Goal: Information Seeking & Learning: Learn about a topic

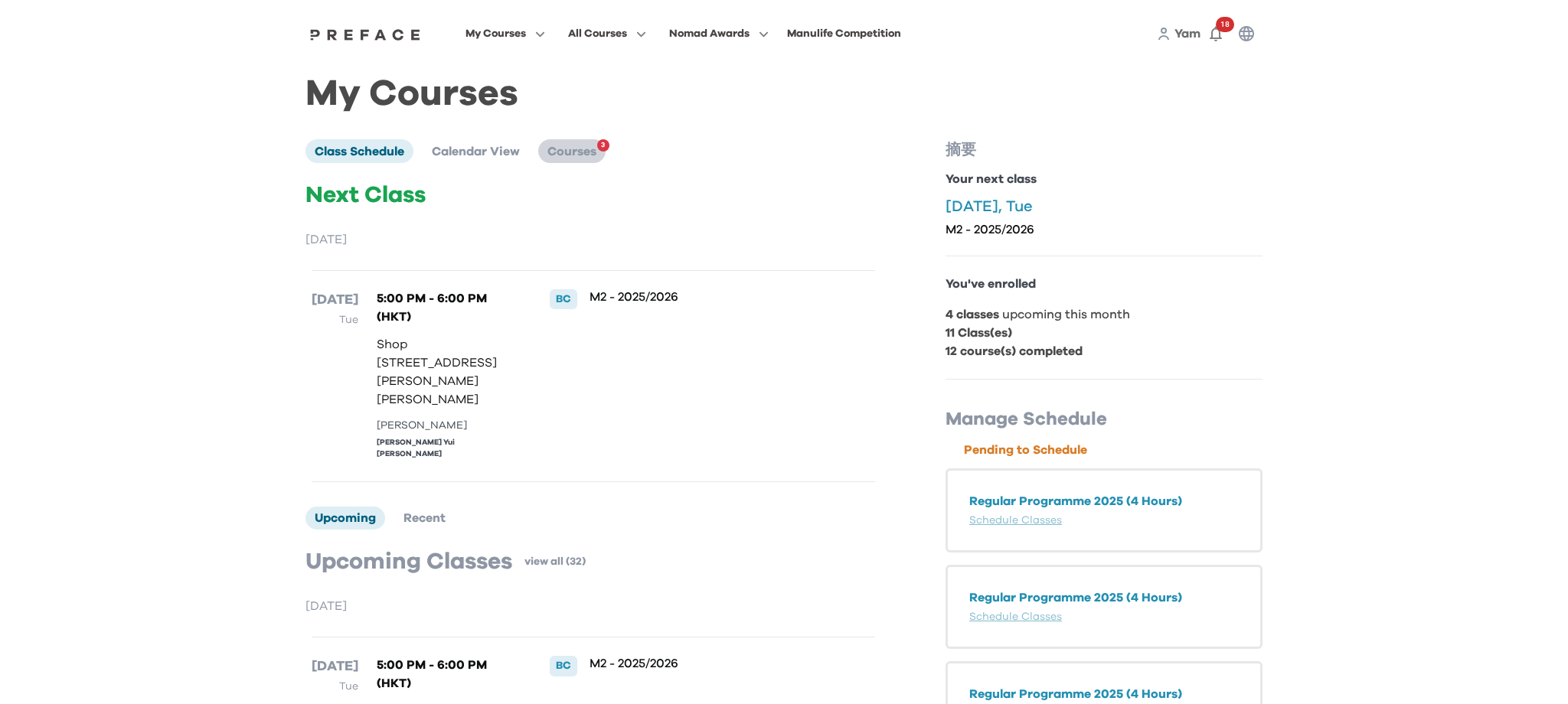
click at [564, 143] on li "Courses 3" at bounding box center [571, 150] width 67 height 23
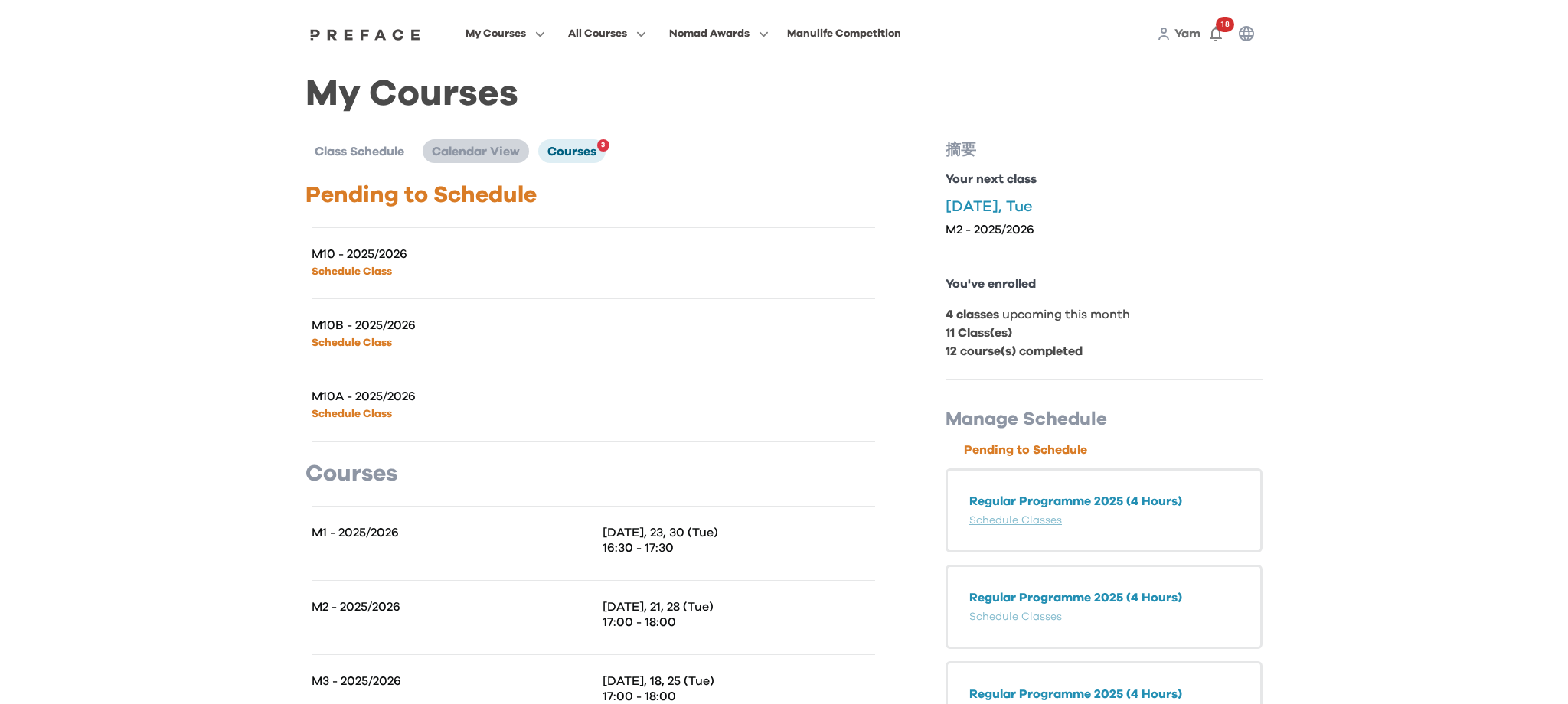
click at [493, 158] on li "Calendar View" at bounding box center [476, 150] width 106 height 23
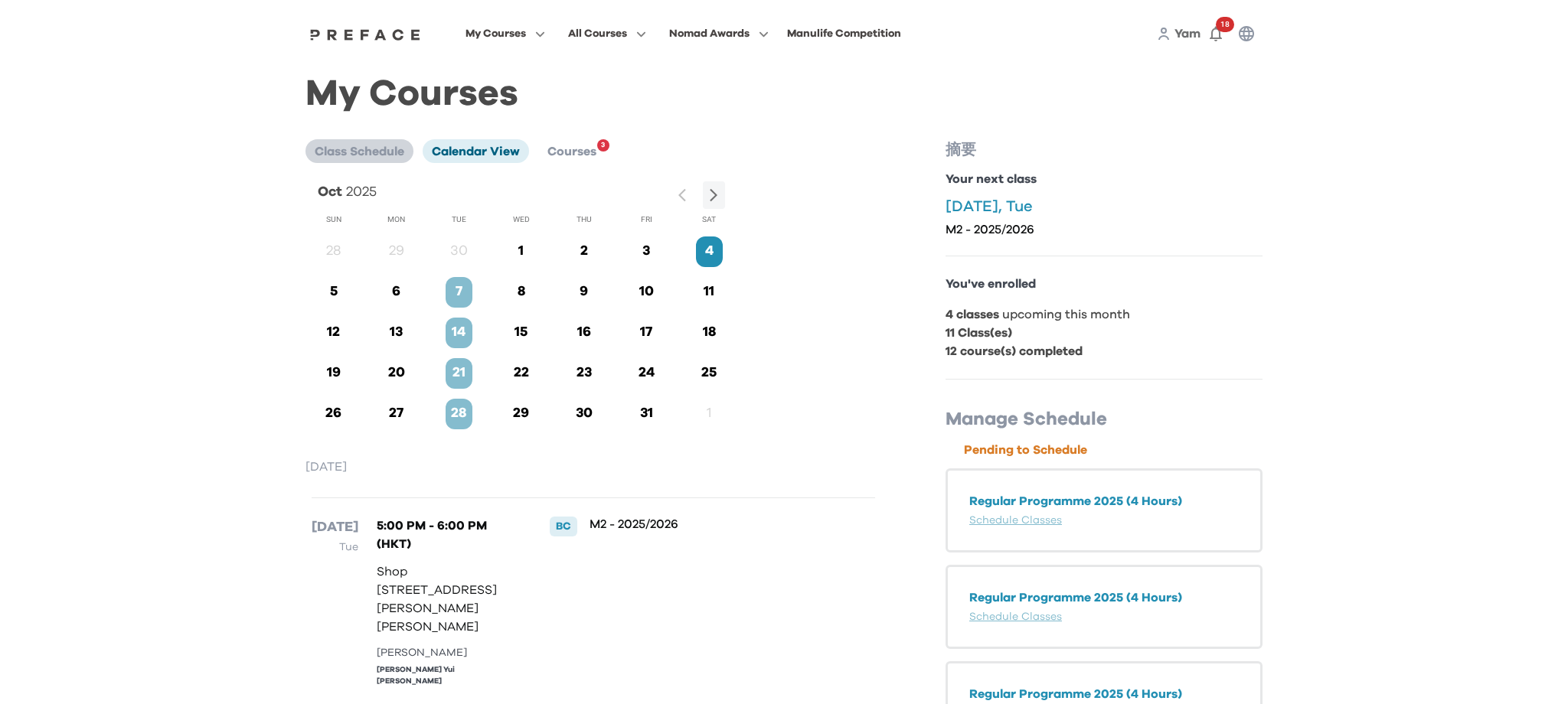
click at [309, 151] on li "Class Schedule" at bounding box center [359, 150] width 108 height 23
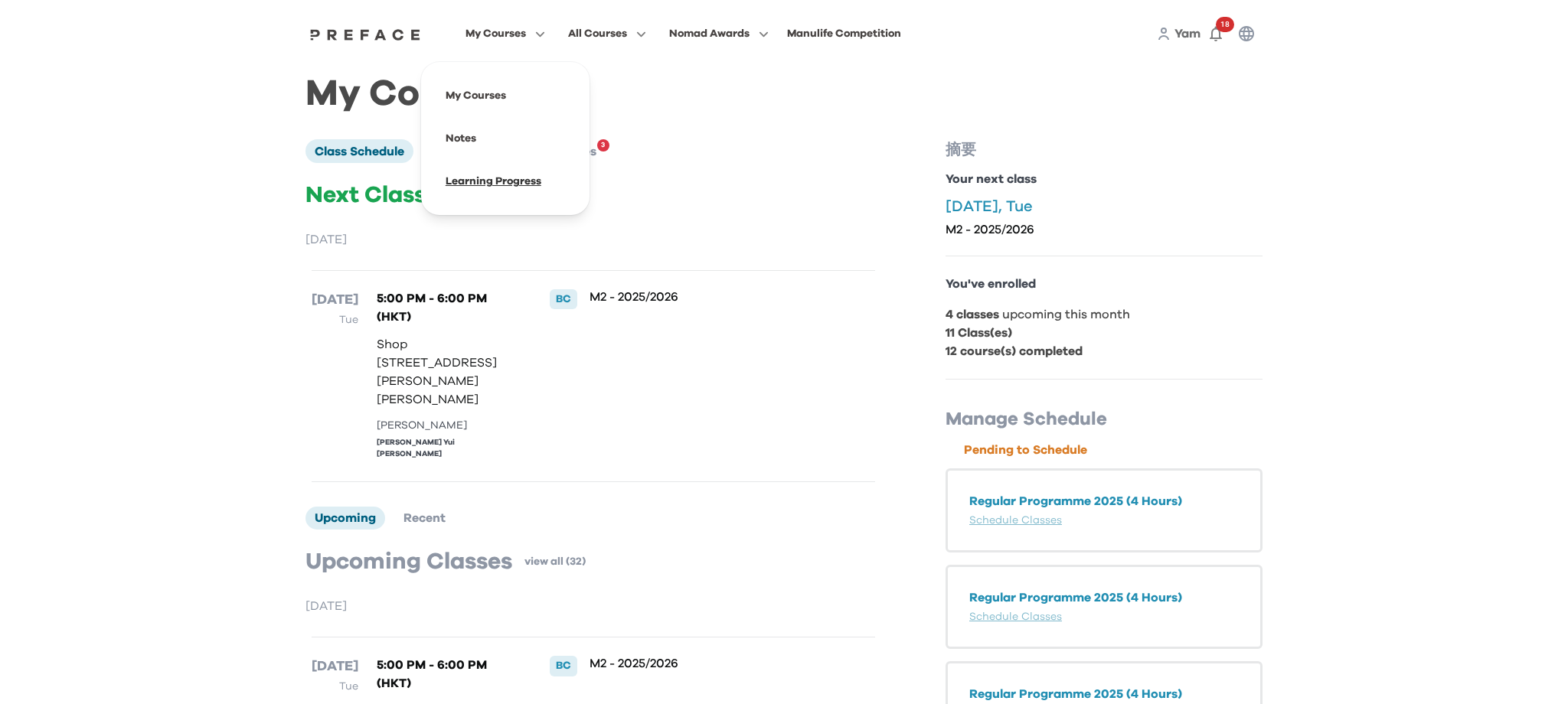
click at [490, 193] on span at bounding box center [505, 181] width 144 height 43
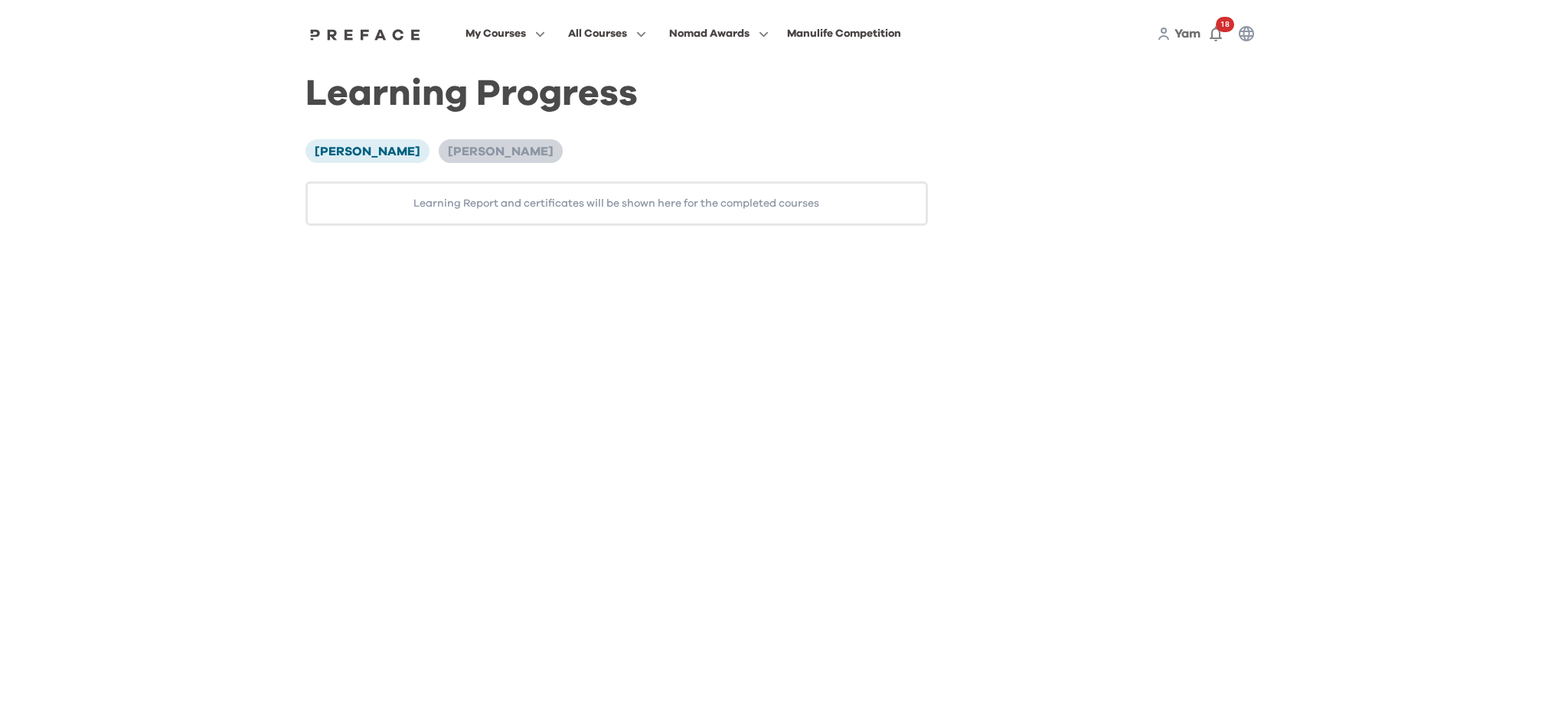
click at [490, 153] on span "[PERSON_NAME]" at bounding box center [500, 152] width 105 height 12
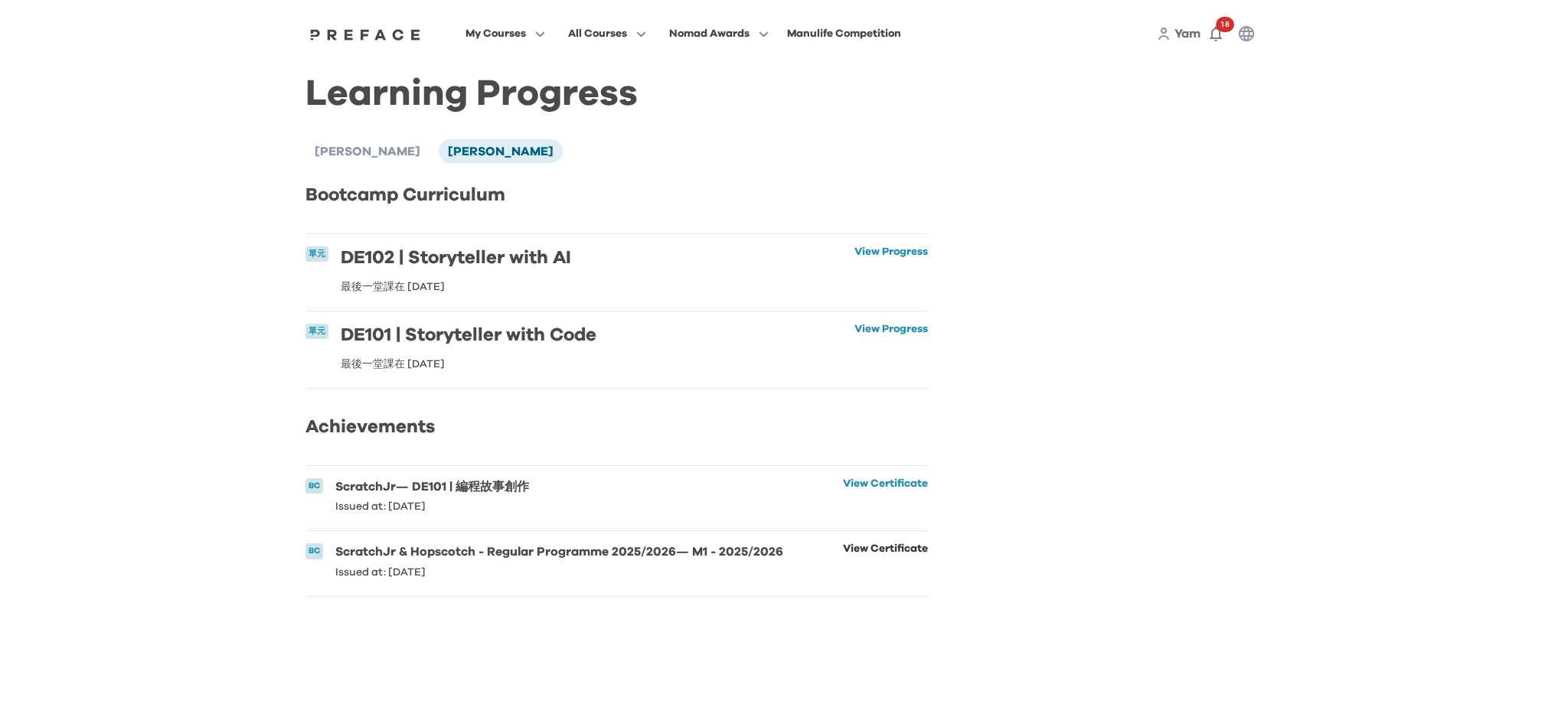
click at [912, 546] on link "View Certificate" at bounding box center [885, 560] width 85 height 33
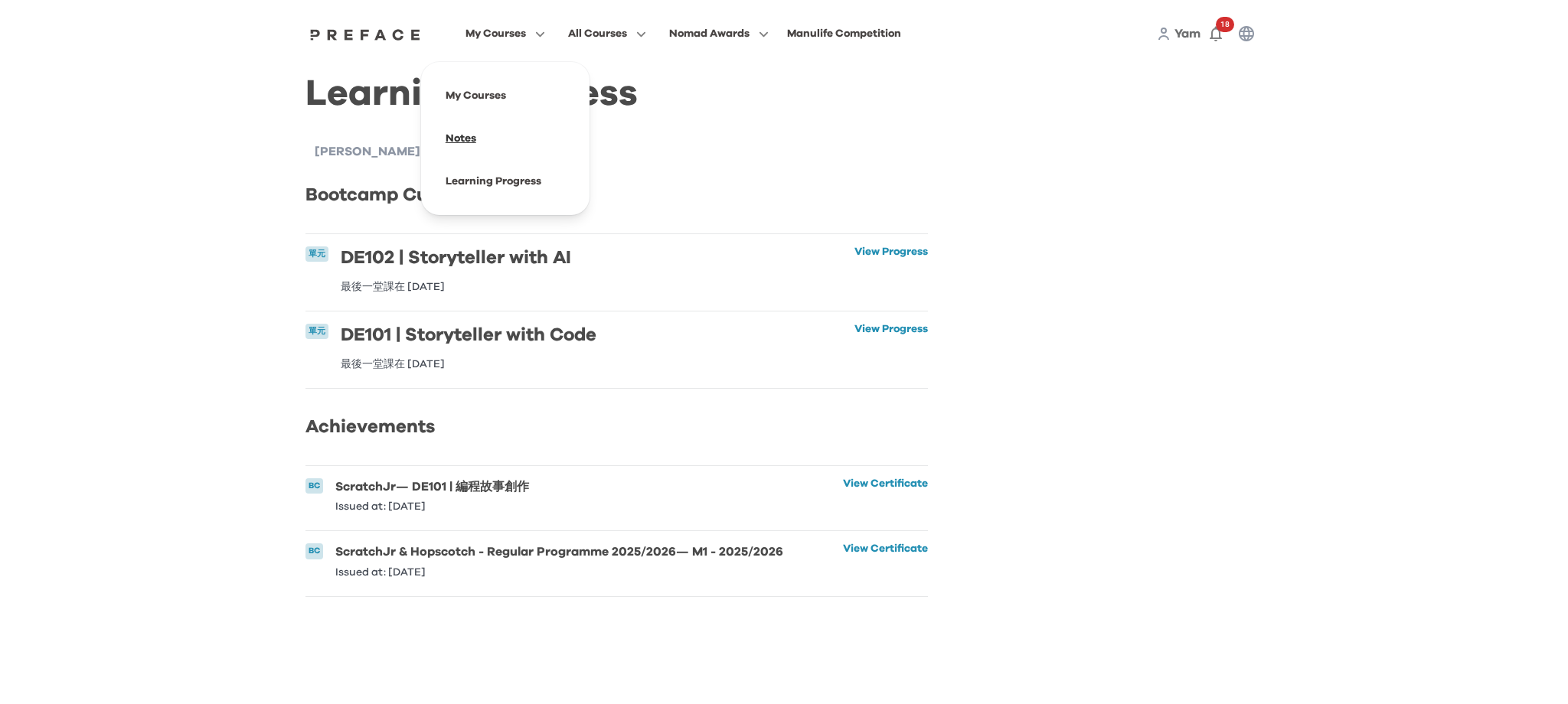
click at [498, 143] on span at bounding box center [505, 139] width 144 height 43
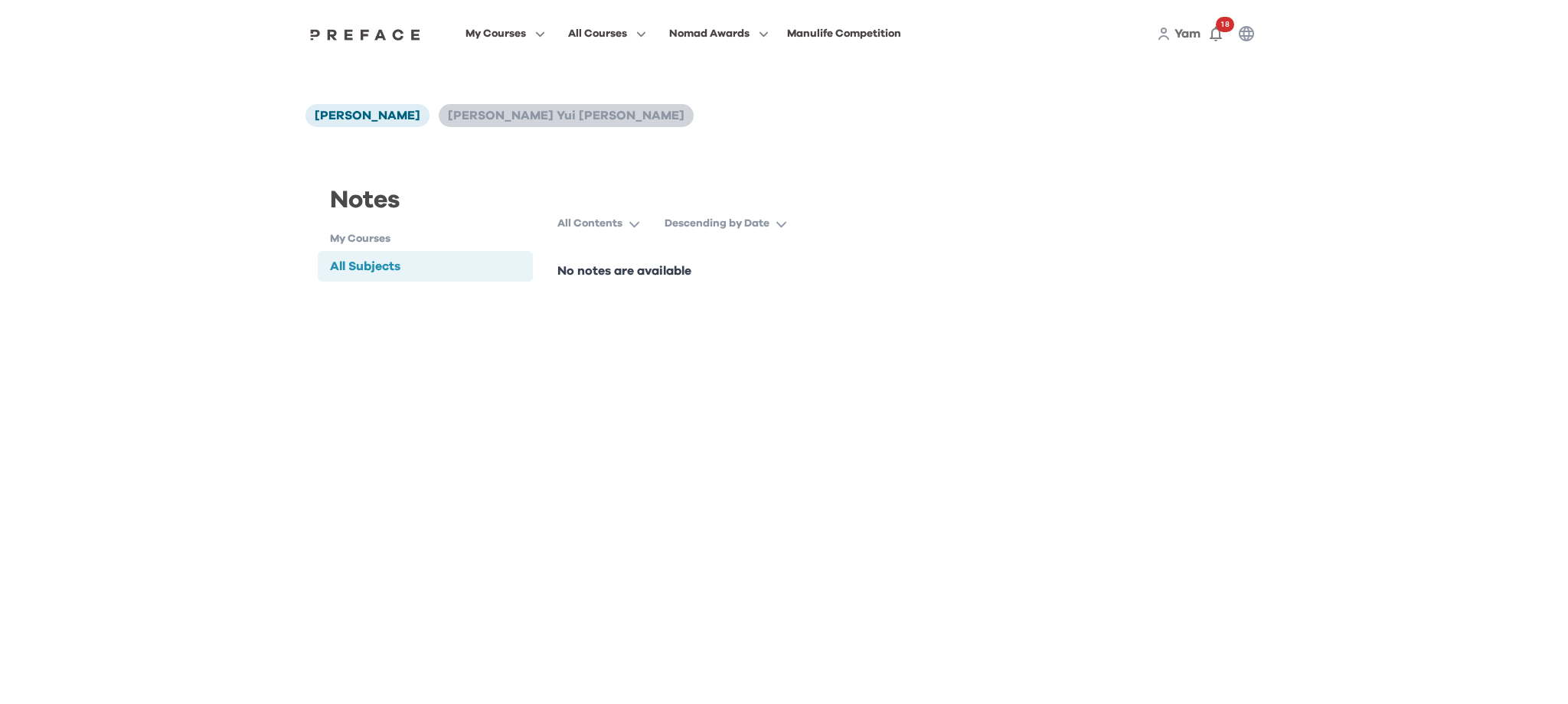
click at [528, 121] on span "[PERSON_NAME] Yui [PERSON_NAME]" at bounding box center [566, 115] width 236 height 12
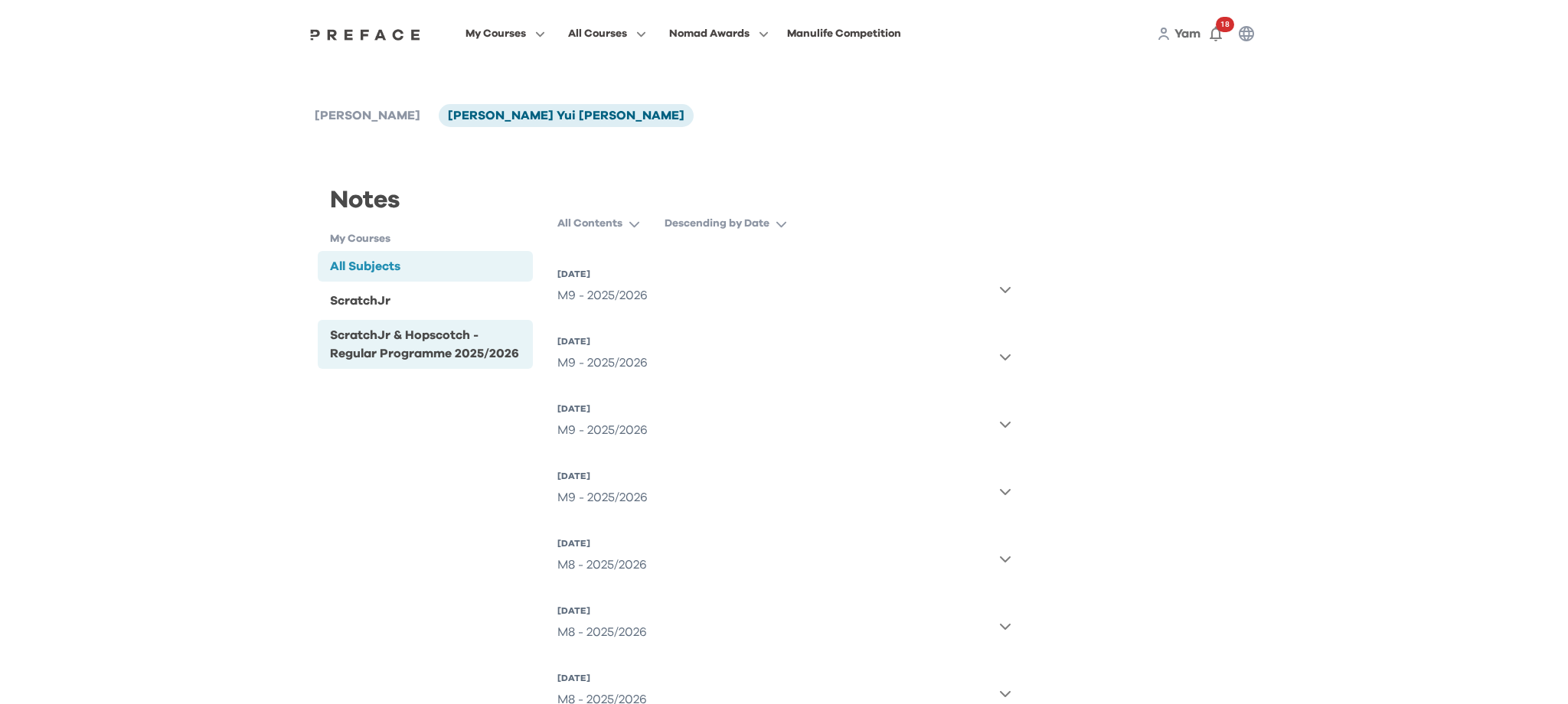
click at [476, 354] on div "ScratchJr & Hopscotch - Regular Programme 2025/2026" at bounding box center [428, 344] width 197 height 36
click at [699, 224] on p "Descending by Date" at bounding box center [717, 224] width 104 height 16
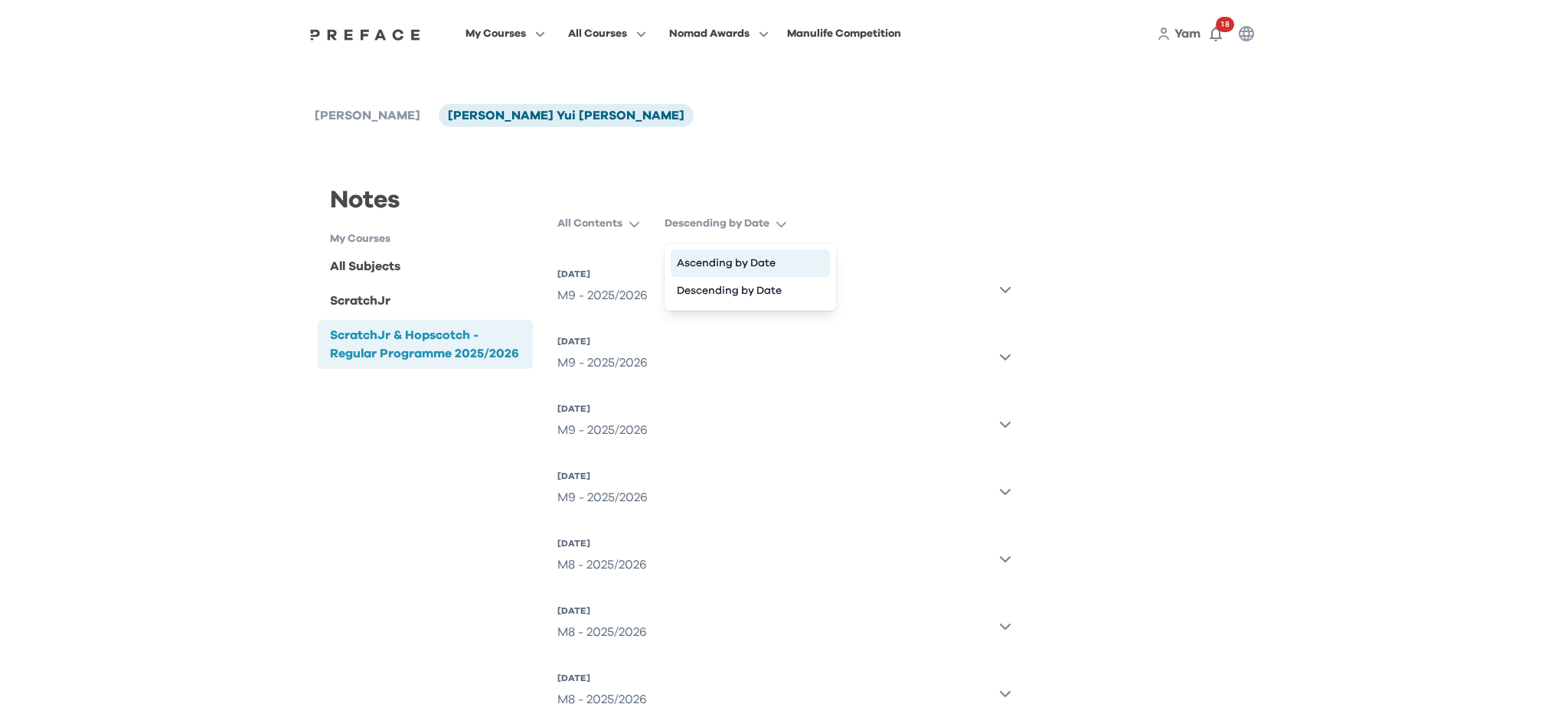
click at [727, 262] on button "Ascending by Date" at bounding box center [751, 263] width 160 height 28
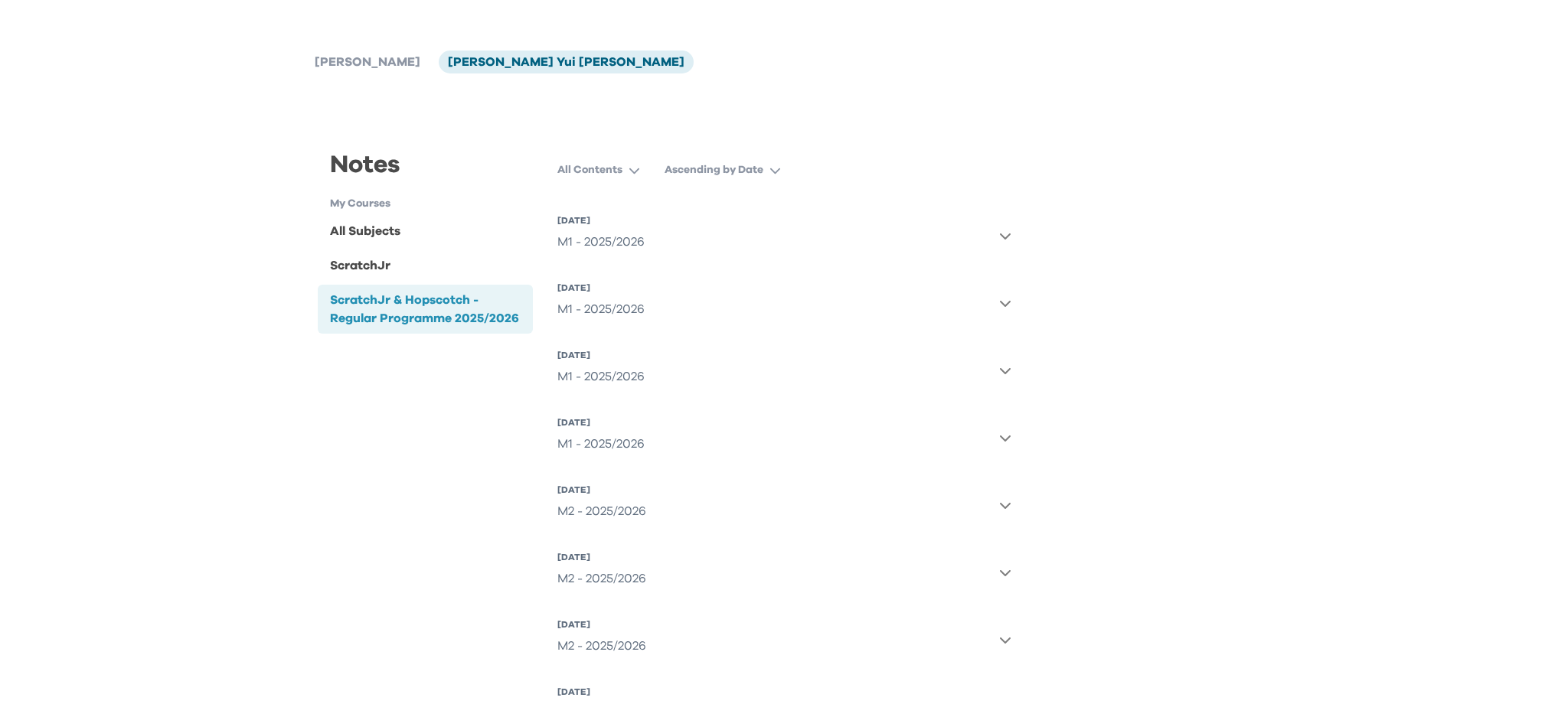
scroll to position [59, 0]
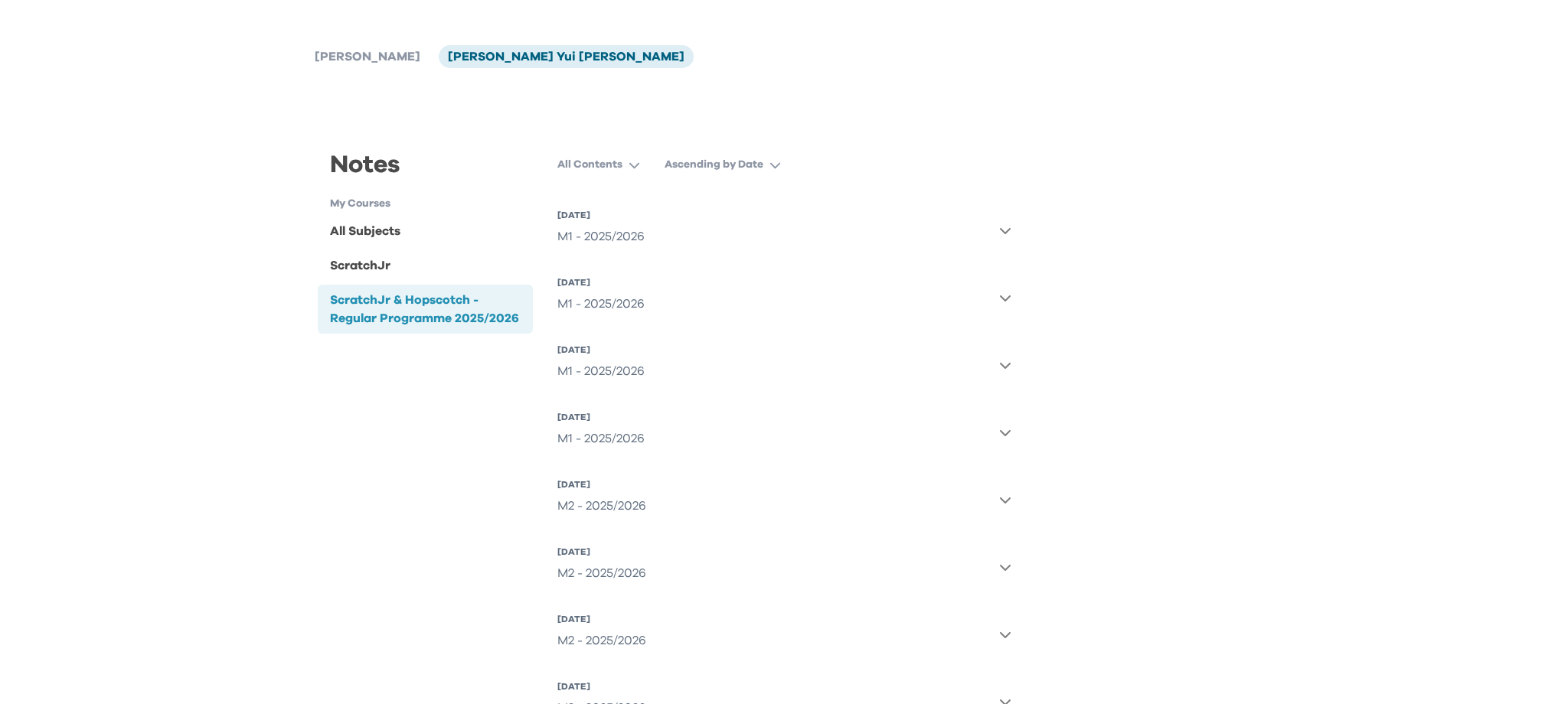
drag, startPoint x: 608, startPoint y: 441, endPoint x: 615, endPoint y: 417, distance: 25.0
click at [608, 441] on div "M1 - 2025/2026" at bounding box center [601, 438] width 88 height 31
click at [614, 414] on div "1 Oct 2025, Wed" at bounding box center [601, 416] width 88 height 12
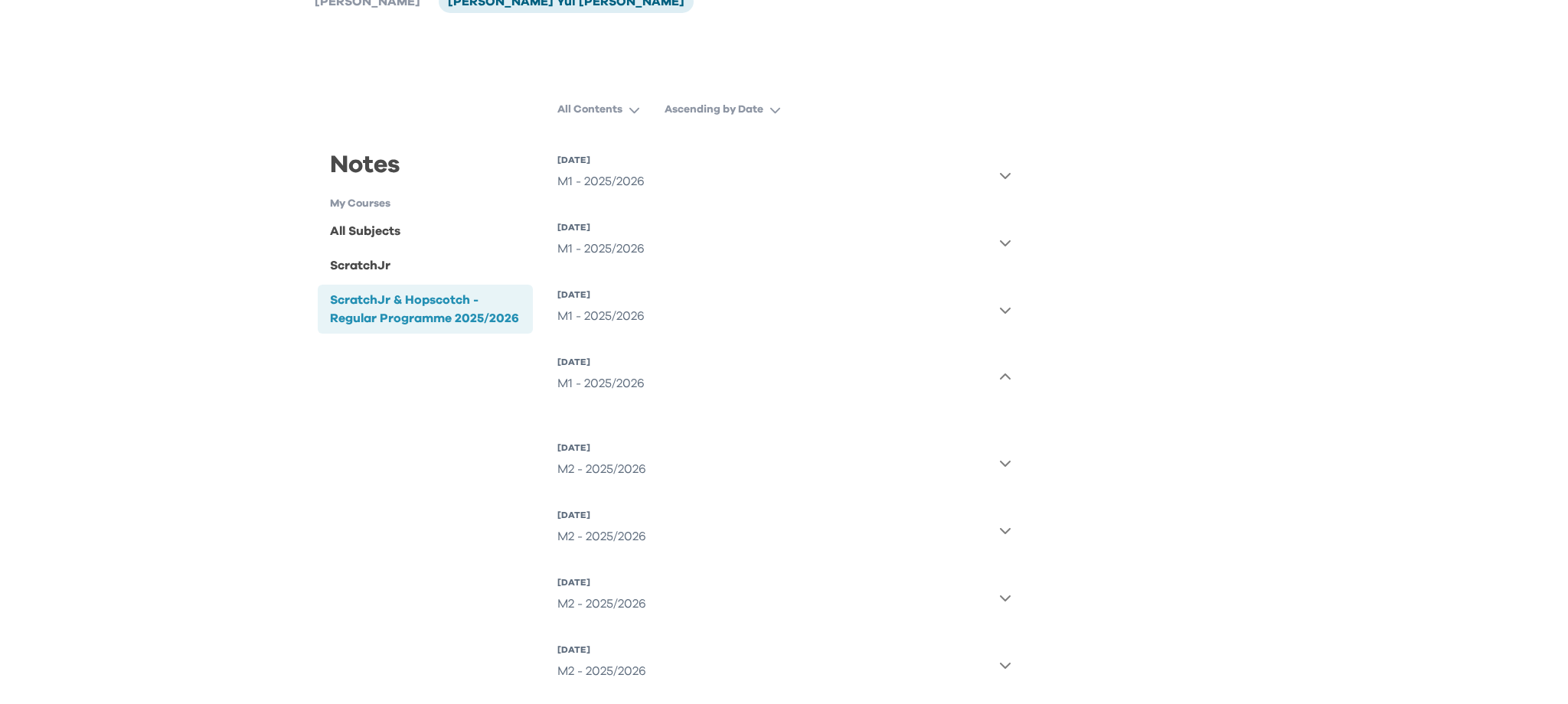
scroll to position [118, 0]
click at [620, 459] on div "M2 - 2025/2026" at bounding box center [602, 465] width 89 height 31
click at [625, 319] on div "M1 - 2025/2026" at bounding box center [601, 312] width 88 height 31
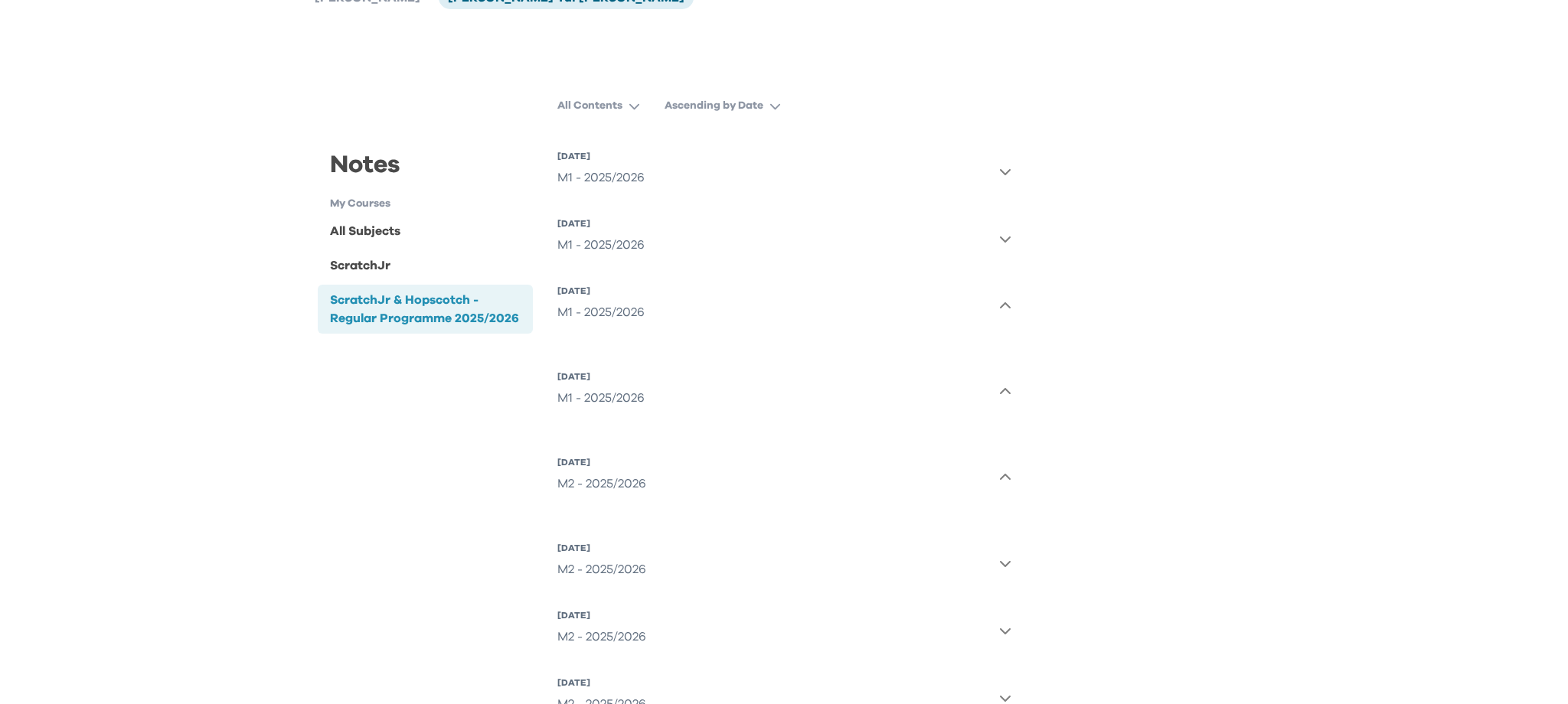
click at [595, 195] on button "9 Sep 2025, Tue M1 - 2025/2026" at bounding box center [784, 171] width 454 height 55
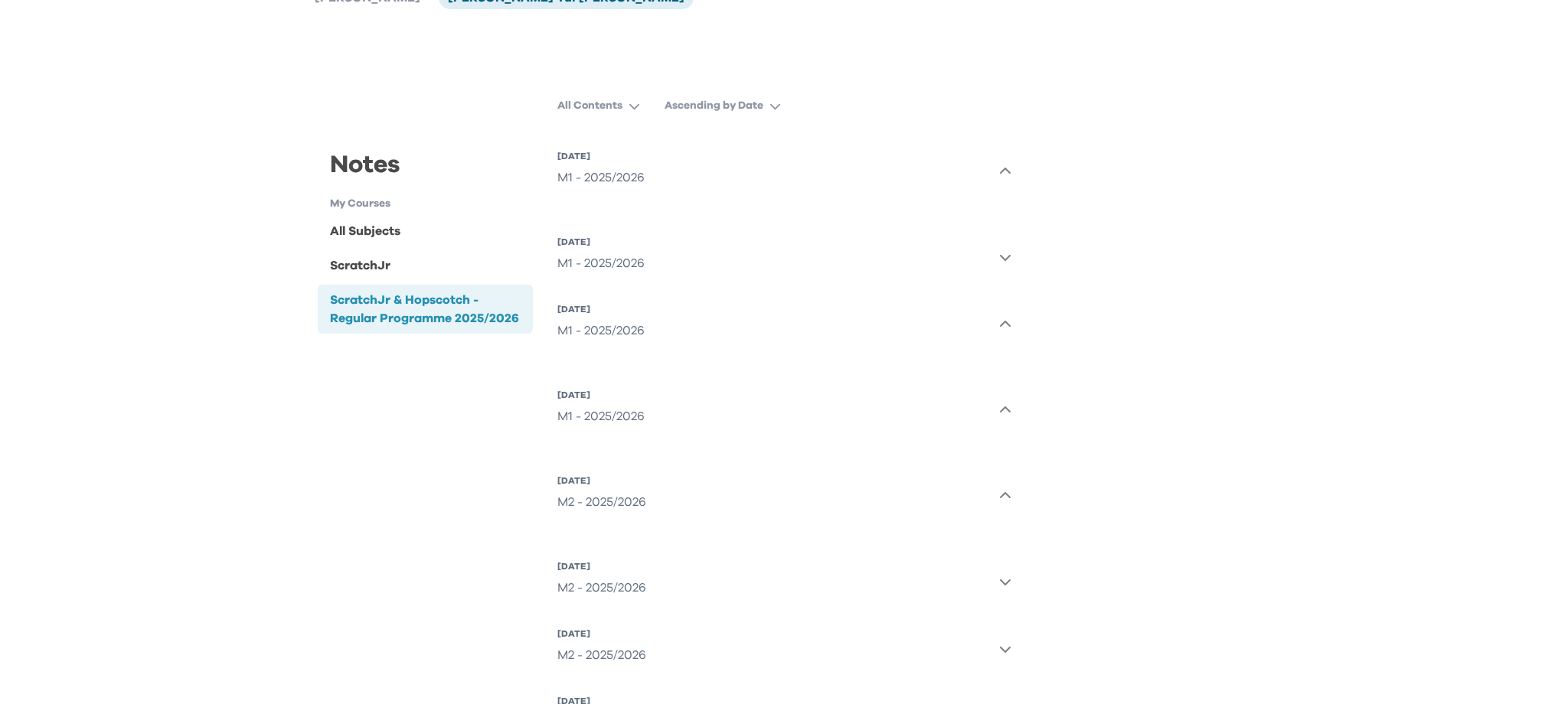
click at [603, 264] on div "M1 - 2025/2026" at bounding box center [601, 263] width 88 height 31
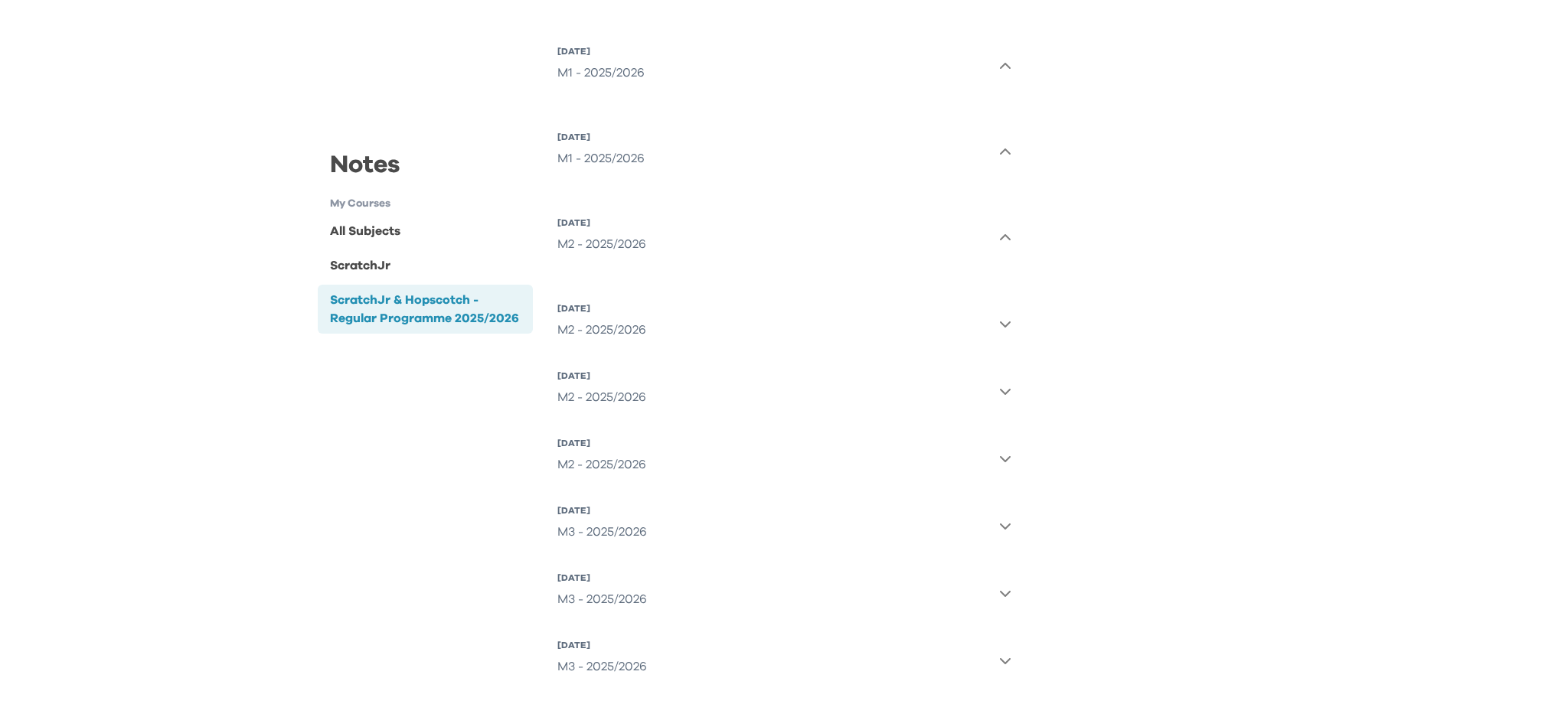
scroll to position [397, 0]
drag, startPoint x: 650, startPoint y: 318, endPoint x: 646, endPoint y: 332, distance: 14.6
click at [650, 318] on button "14 Oct 2025, Tue M2 - 2025/2026" at bounding box center [784, 321] width 454 height 55
click at [613, 213] on button "7 Oct 2025, Tue M2 - 2025/2026" at bounding box center [784, 235] width 454 height 55
click at [612, 224] on div "7 Oct 2025, Tue" at bounding box center [602, 221] width 89 height 12
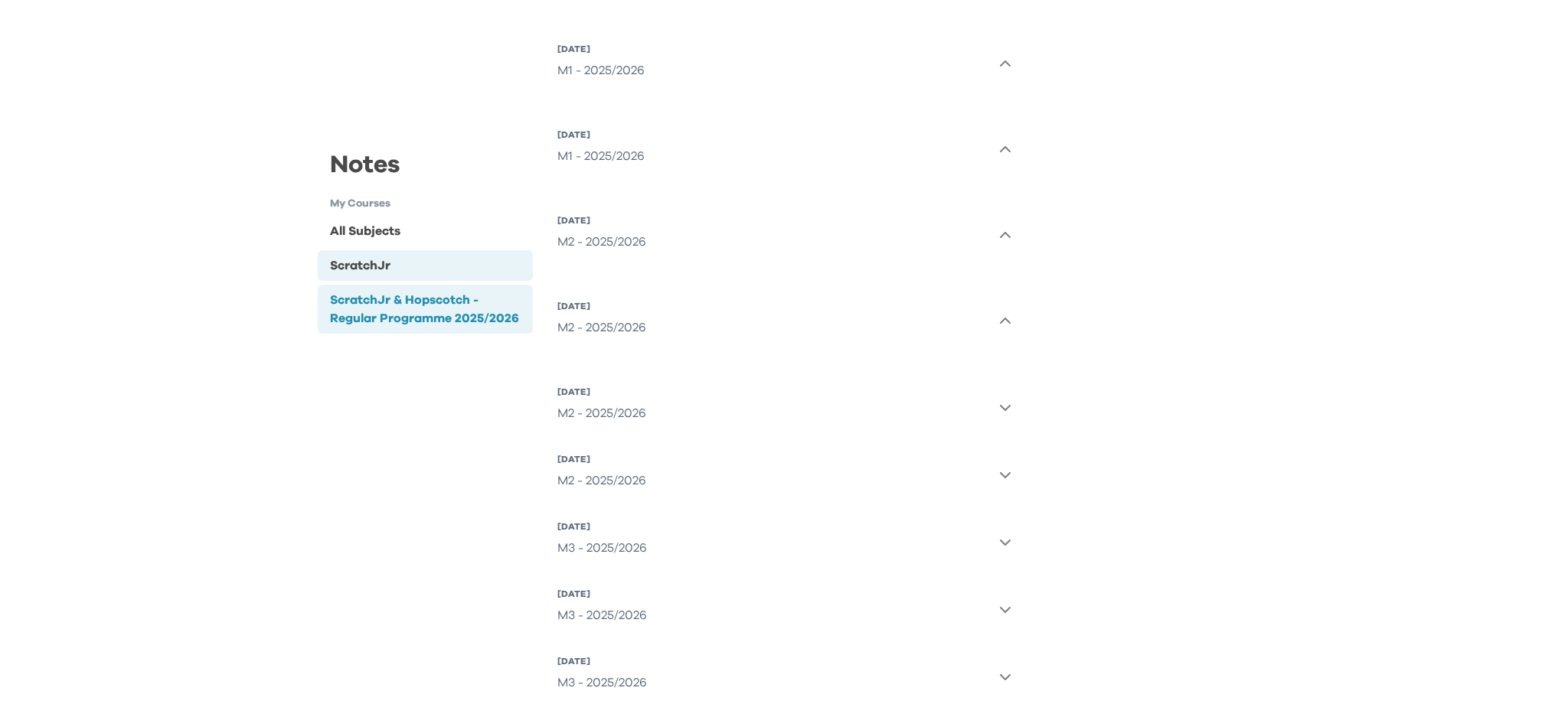
click at [410, 263] on div "ScratchJr" at bounding box center [425, 265] width 215 height 31
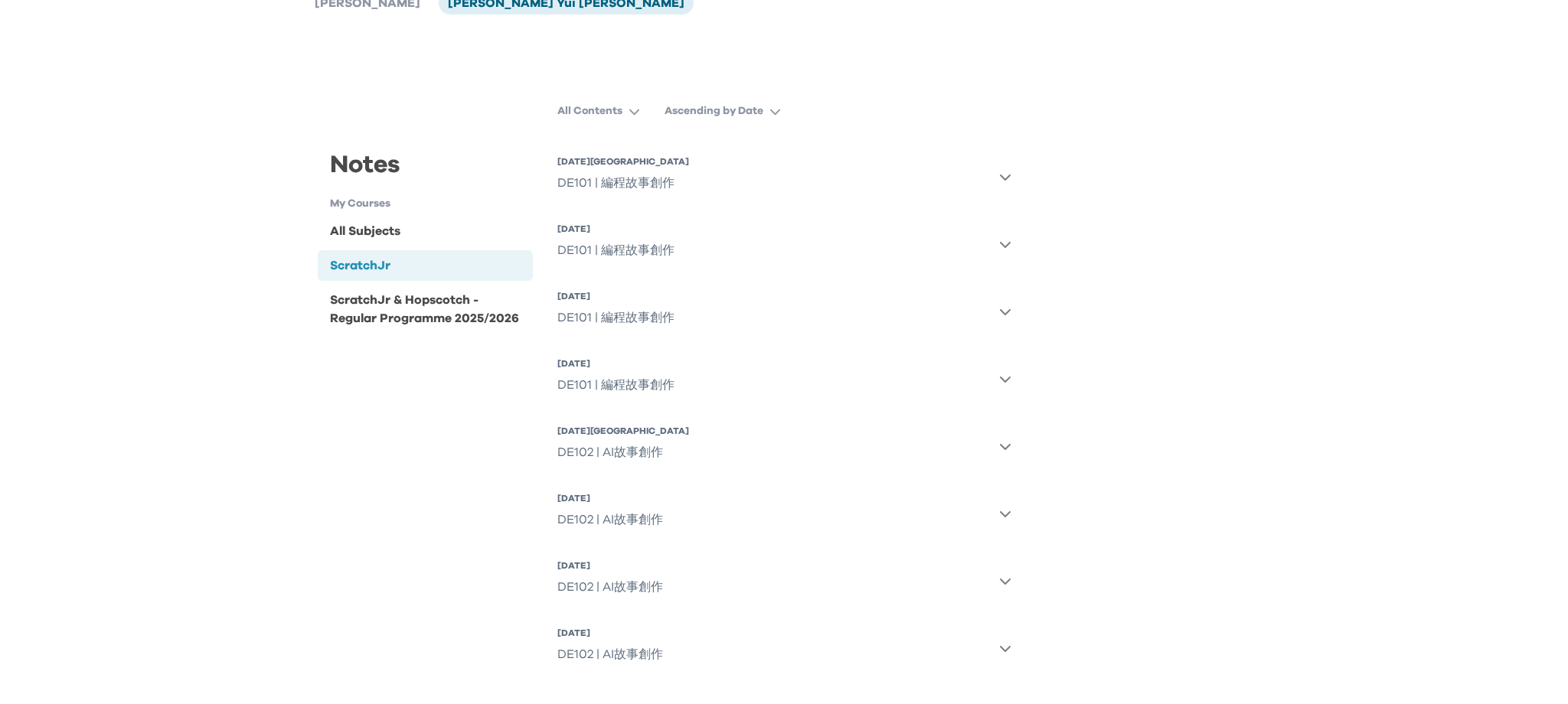
scroll to position [109, 0]
click at [331, 224] on div "All Subjects" at bounding box center [364, 230] width 70 height 19
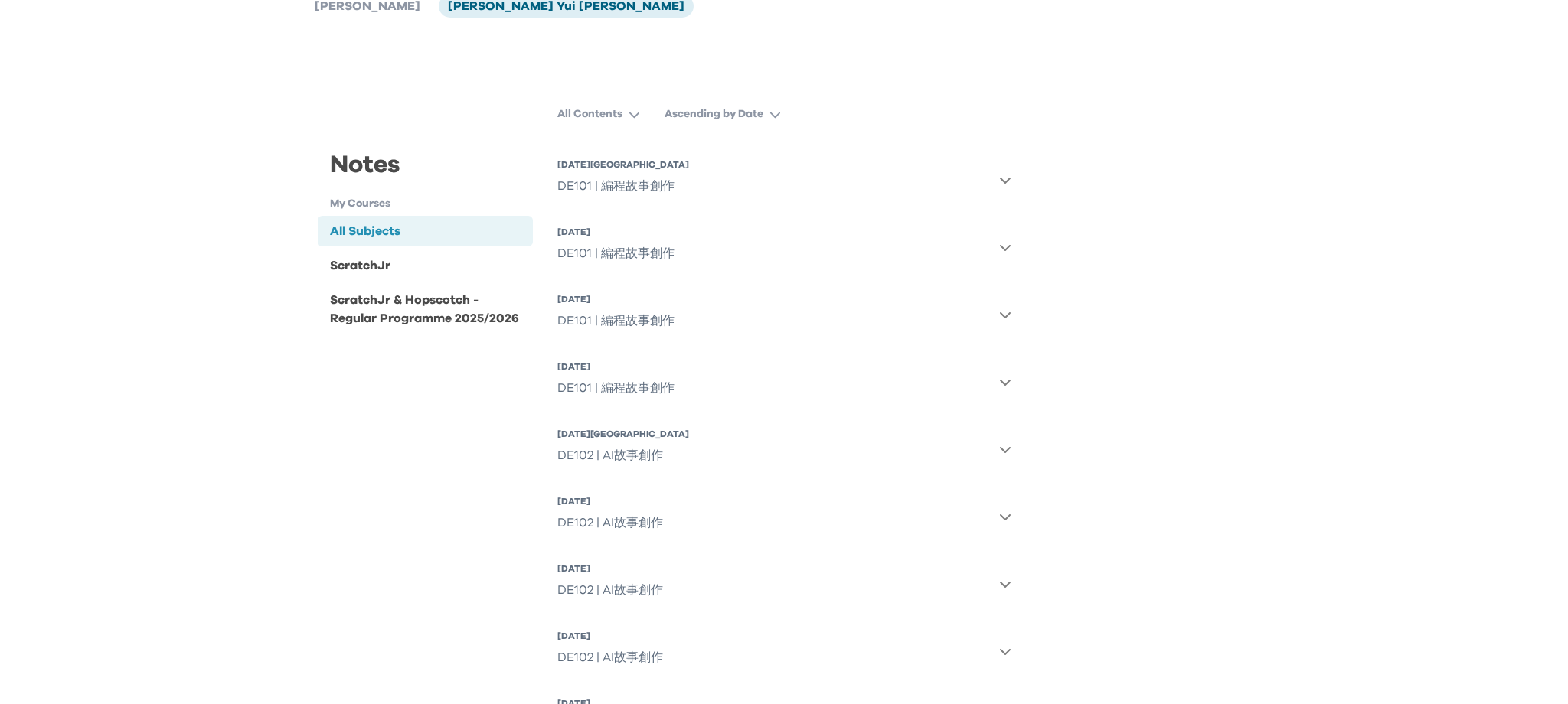
scroll to position [0, 0]
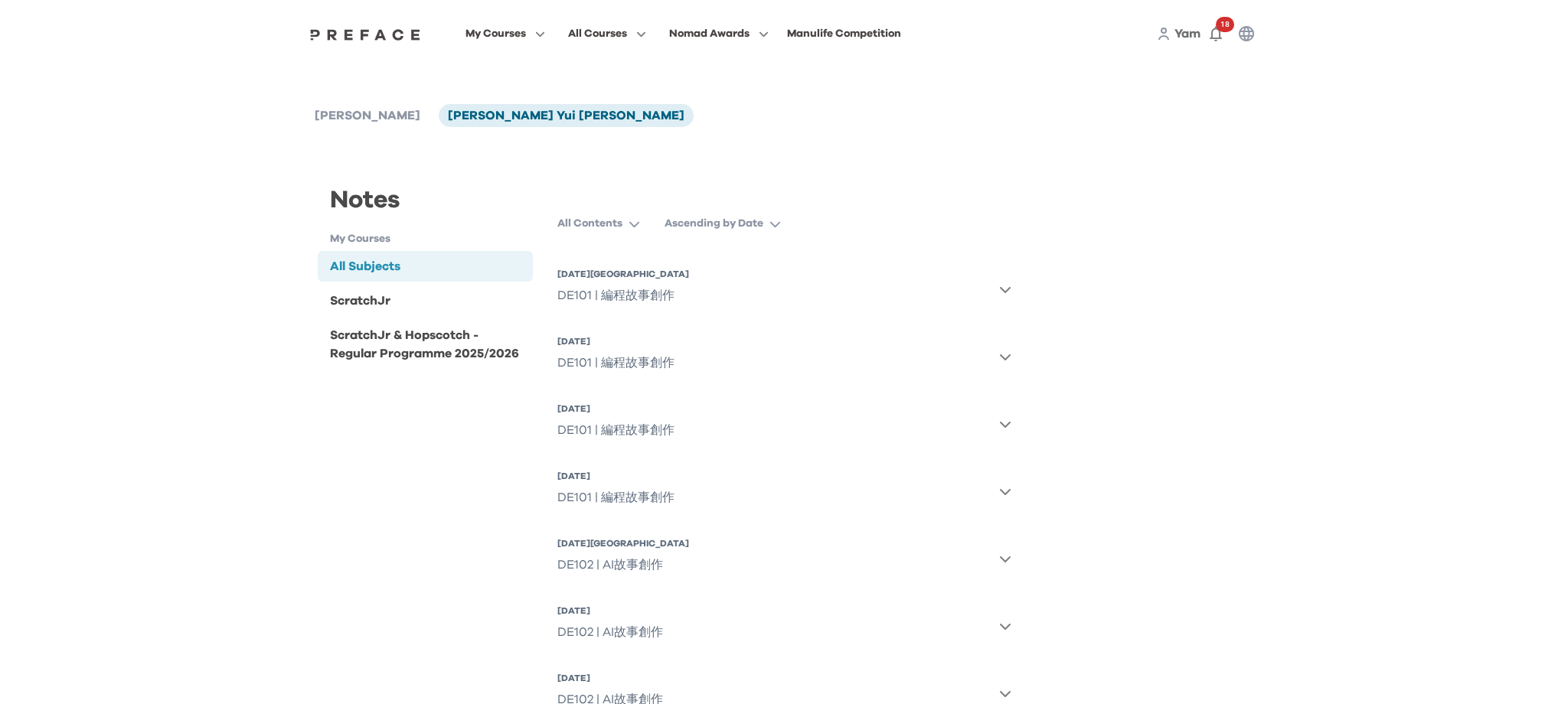
click at [640, 122] on div "Yam Kwok Chester Shing Yui Kwok" at bounding box center [783, 115] width 956 height 23
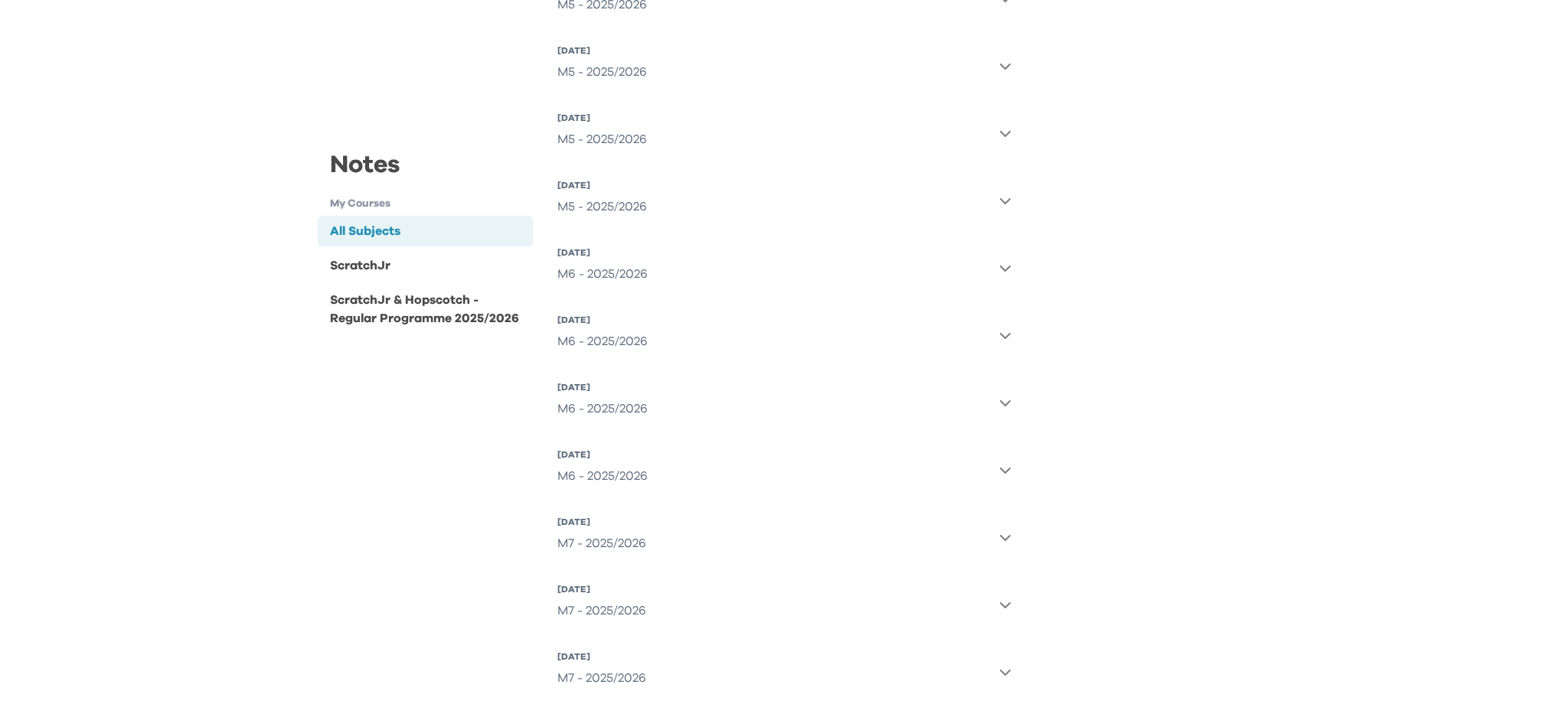
scroll to position [1910, 0]
